Goal: Find specific page/section: Find specific page/section

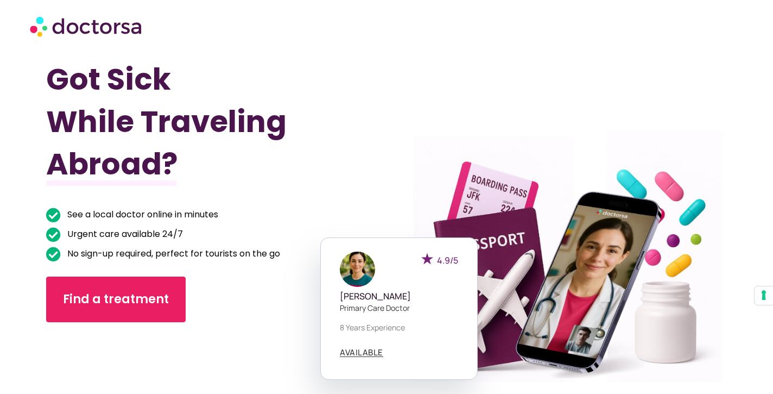
click at [124, 17] on img at bounding box center [87, 26] width 114 height 33
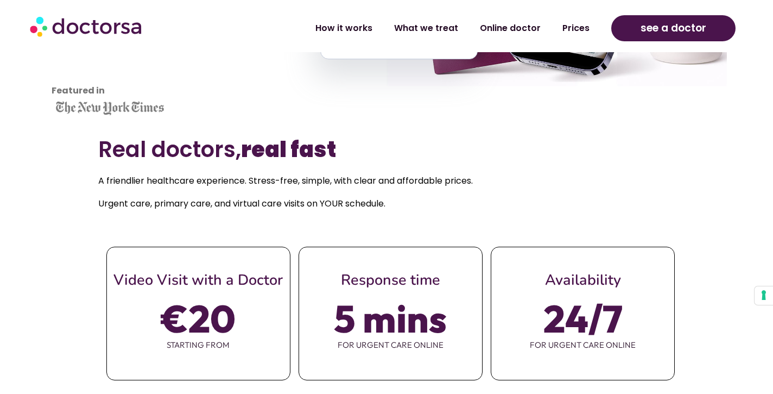
scroll to position [225, 0]
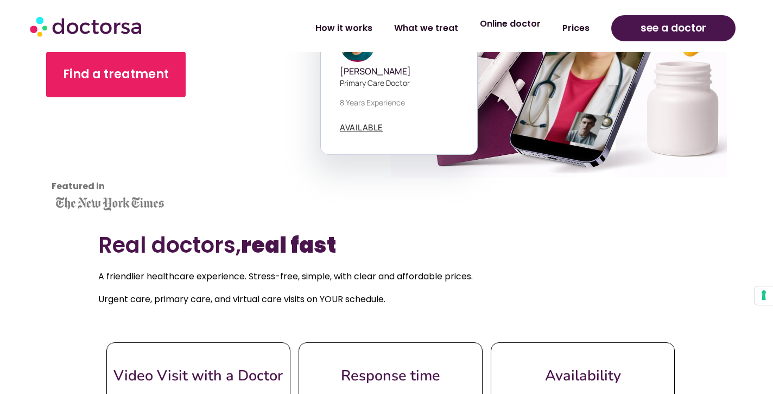
click at [508, 34] on link "Online doctor" at bounding box center [510, 23] width 83 height 25
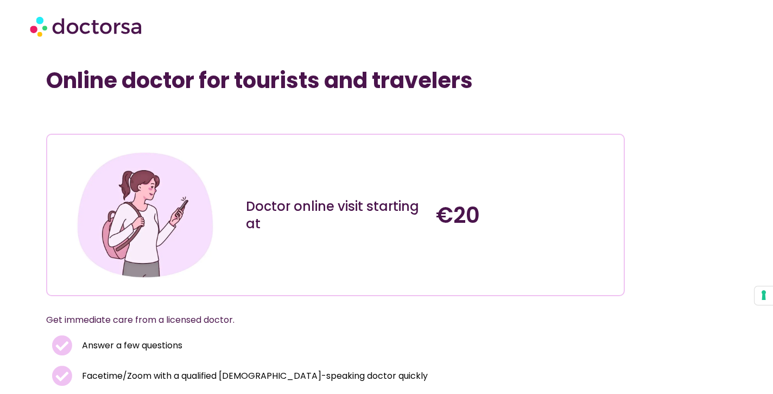
click at [144, 39] on img at bounding box center [87, 26] width 114 height 33
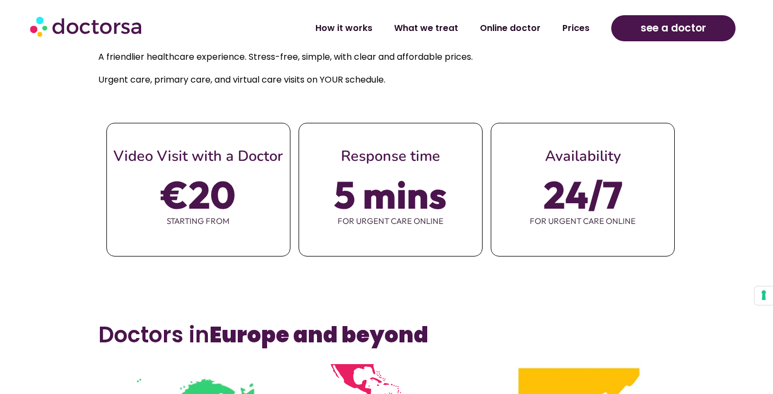
scroll to position [447, 0]
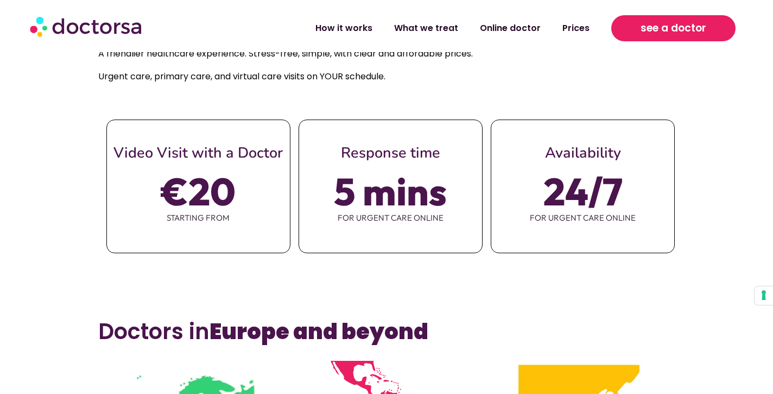
click at [703, 20] on span "see a doctor" at bounding box center [674, 28] width 66 height 17
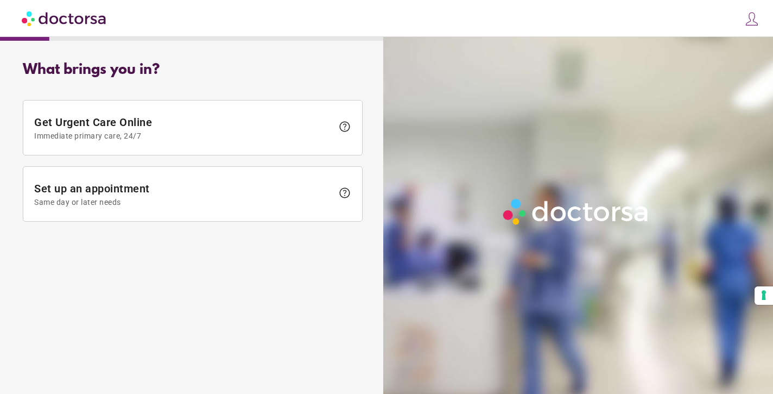
click at [75, 14] on img at bounding box center [65, 18] width 86 height 24
